Goal: Task Accomplishment & Management: Manage account settings

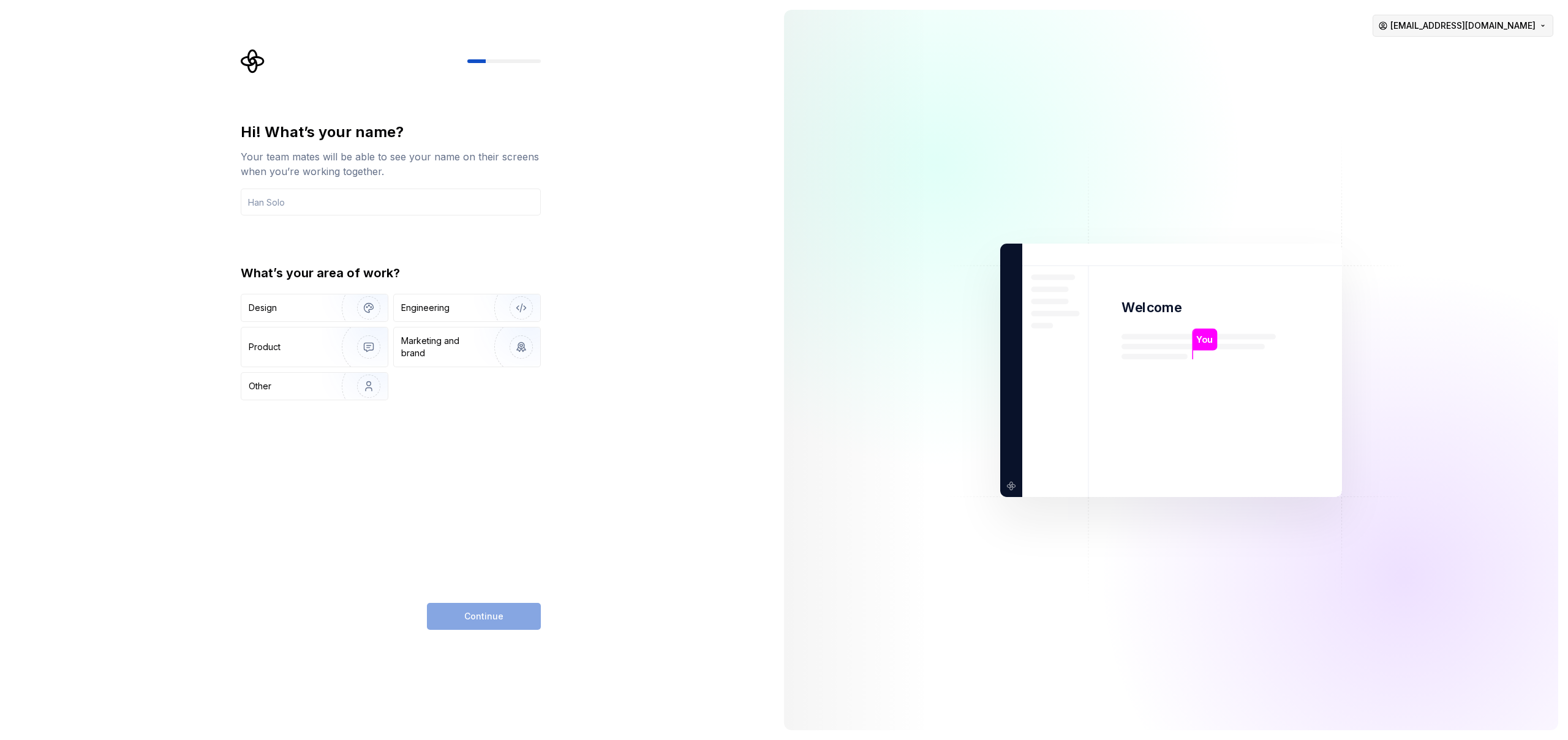
click at [1529, 25] on html "Hi! What’s your name? Your team mates will be able to see your name on their sc…" at bounding box center [784, 370] width 1568 height 740
drag, startPoint x: 1460, startPoint y: 54, endPoint x: 1462, endPoint y: 76, distance: 22.1
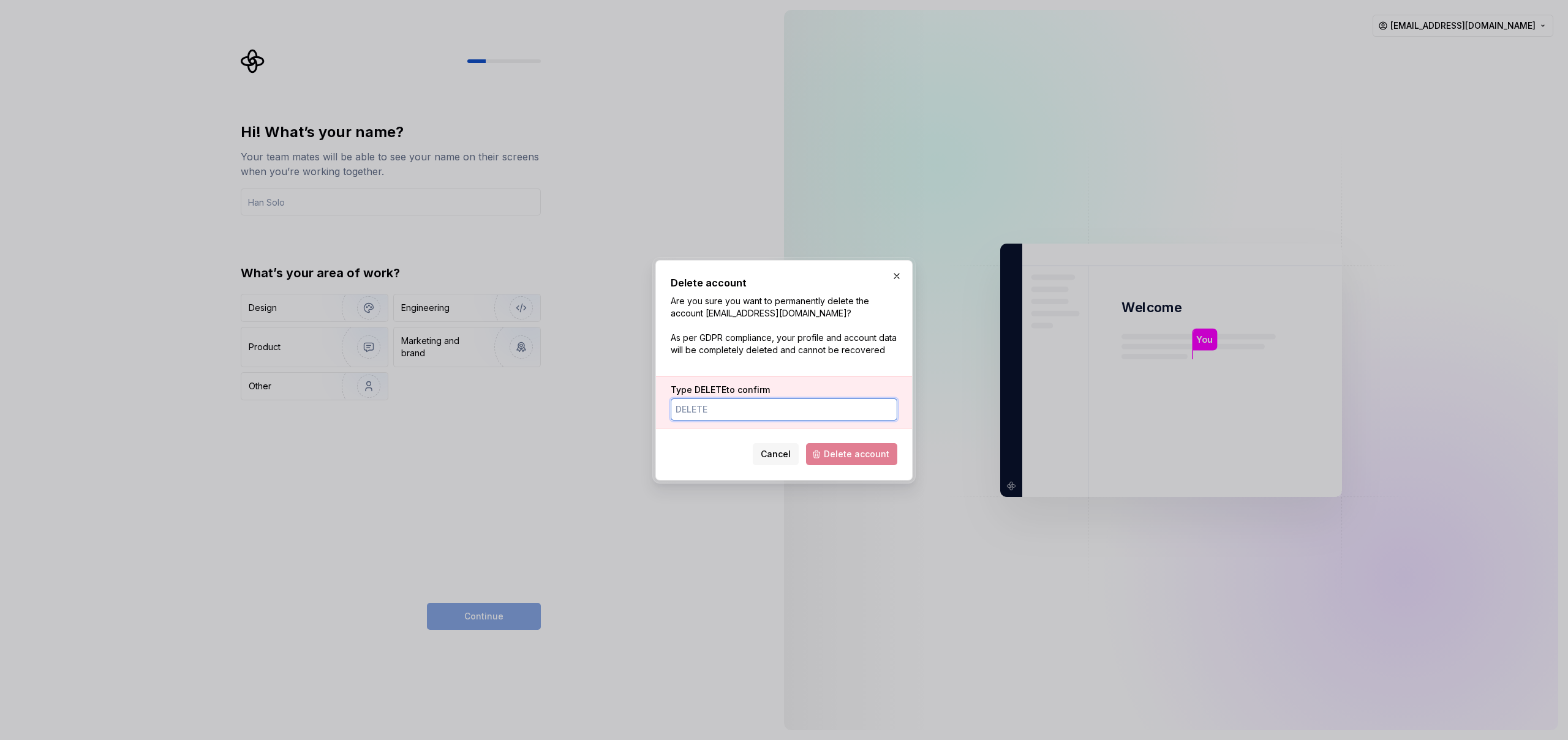
click at [770, 412] on input "Type DELETE to confirm" at bounding box center [783, 409] width 226 height 22
type input "DELETE"
click at [861, 446] on button "Delete account" at bounding box center [851, 454] width 91 height 22
